Goal: Use online tool/utility

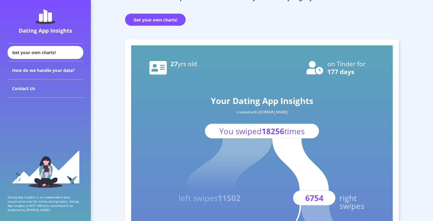
scroll to position [108, 0]
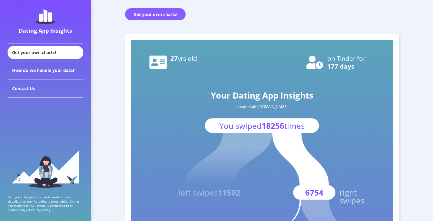
click at [156, 15] on button "Get your own charts!" at bounding box center [155, 14] width 61 height 12
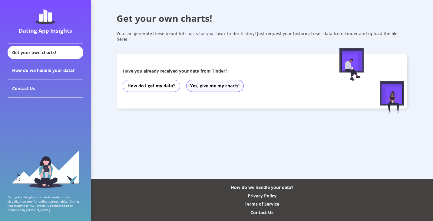
click at [211, 80] on button "Yes, give me my charts!" at bounding box center [215, 86] width 58 height 12
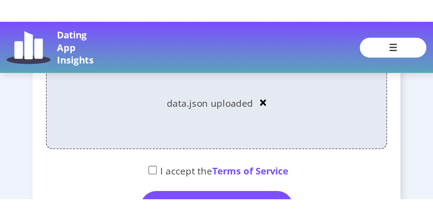
scroll to position [76, 0]
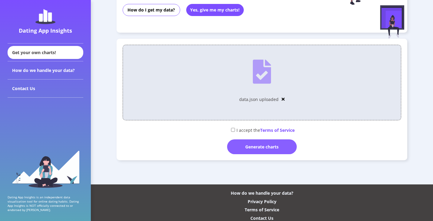
click at [249, 140] on div "Generate charts" at bounding box center [262, 147] width 70 height 15
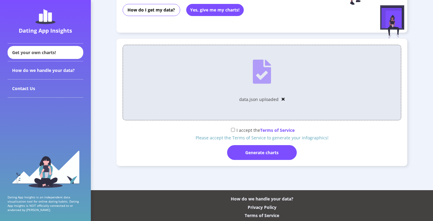
click at [231, 128] on input "checkbox" at bounding box center [233, 130] width 4 height 4
checkbox input "true"
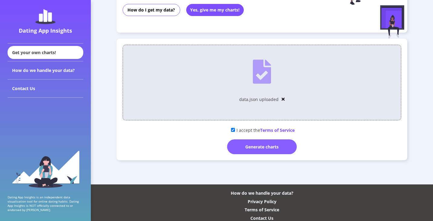
click at [245, 140] on div "Generate charts" at bounding box center [262, 147] width 70 height 15
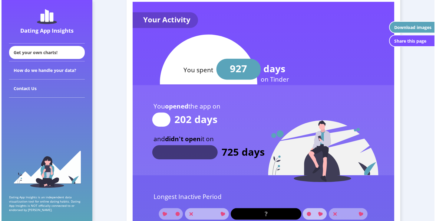
scroll to position [509, 0]
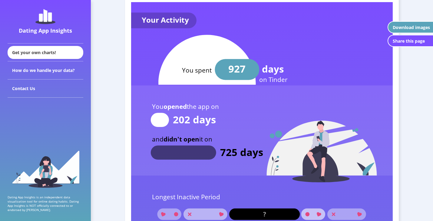
click at [403, 22] on button "Download images" at bounding box center [410, 27] width 45 height 12
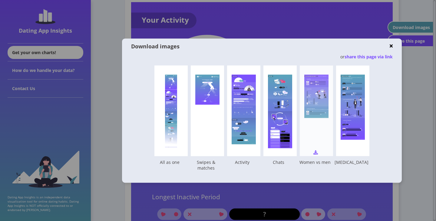
click at [317, 154] on img at bounding box center [315, 152] width 5 height 5
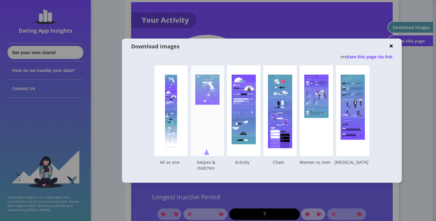
click at [208, 155] on div "Your Dating App Insights created with [DOMAIN_NAME] You swiped 5522 times left …" at bounding box center [207, 110] width 33 height 91
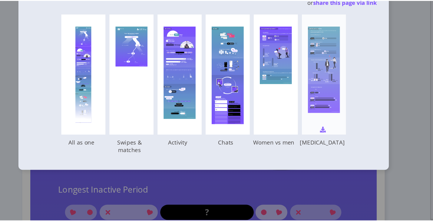
scroll to position [508, 0]
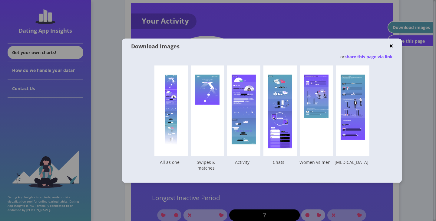
click at [391, 45] on img at bounding box center [391, 46] width 3 height 5
